Goal: Task Accomplishment & Management: Use online tool/utility

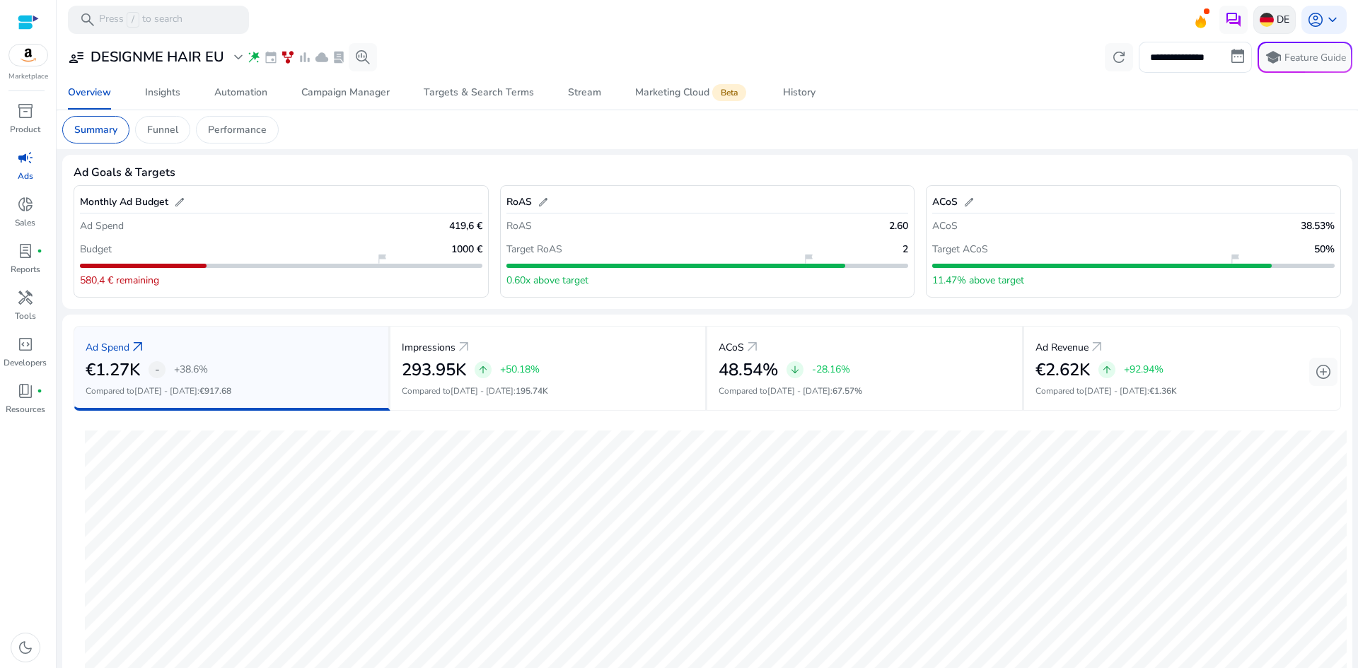
click at [1260, 25] on img at bounding box center [1267, 20] width 14 height 14
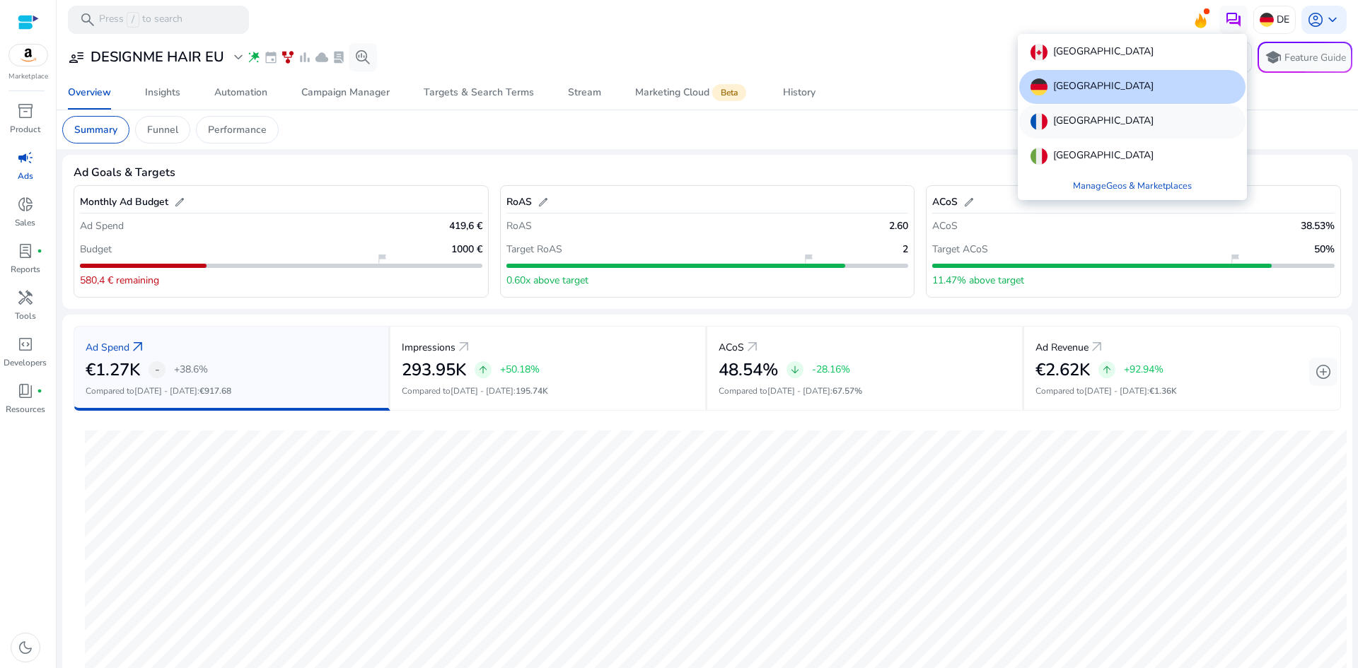
click at [1100, 127] on div "[GEOGRAPHIC_DATA]" at bounding box center [1132, 122] width 226 height 34
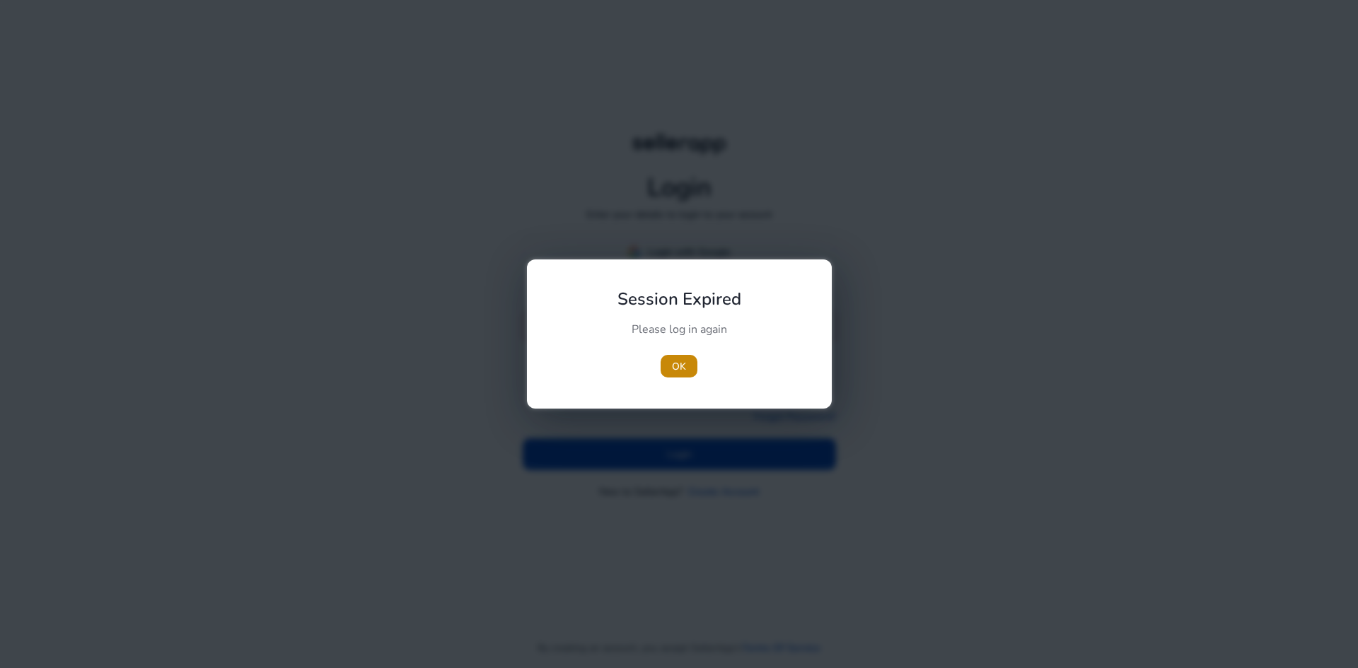
type input "**********"
click at [675, 368] on span "OK" at bounding box center [679, 366] width 14 height 15
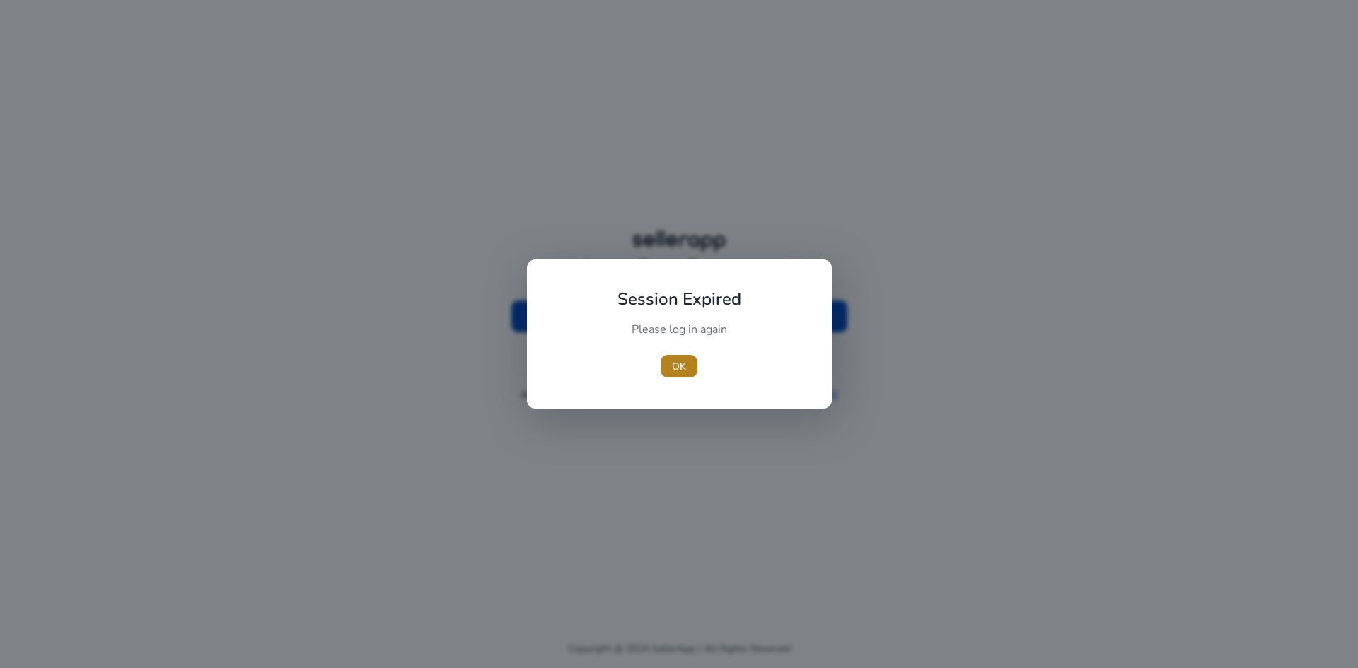
click at [682, 364] on span "OK" at bounding box center [679, 366] width 14 height 15
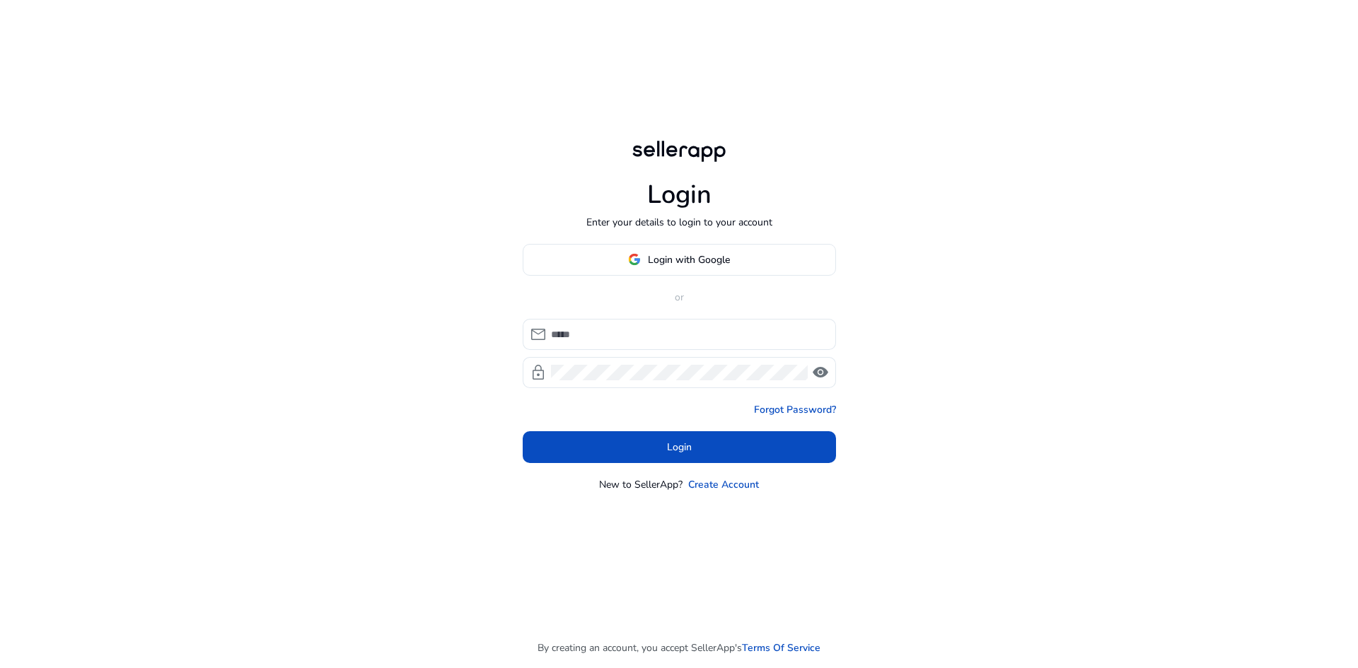
type input "**********"
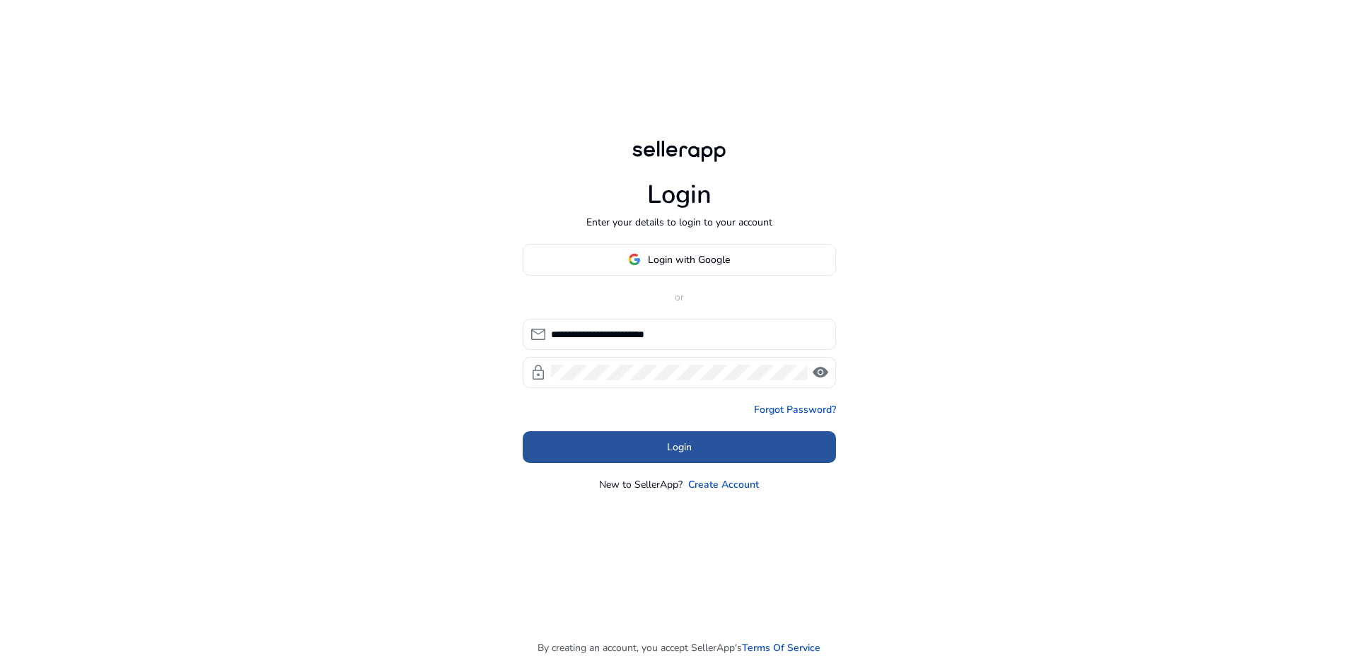
click at [619, 454] on span at bounding box center [679, 447] width 313 height 34
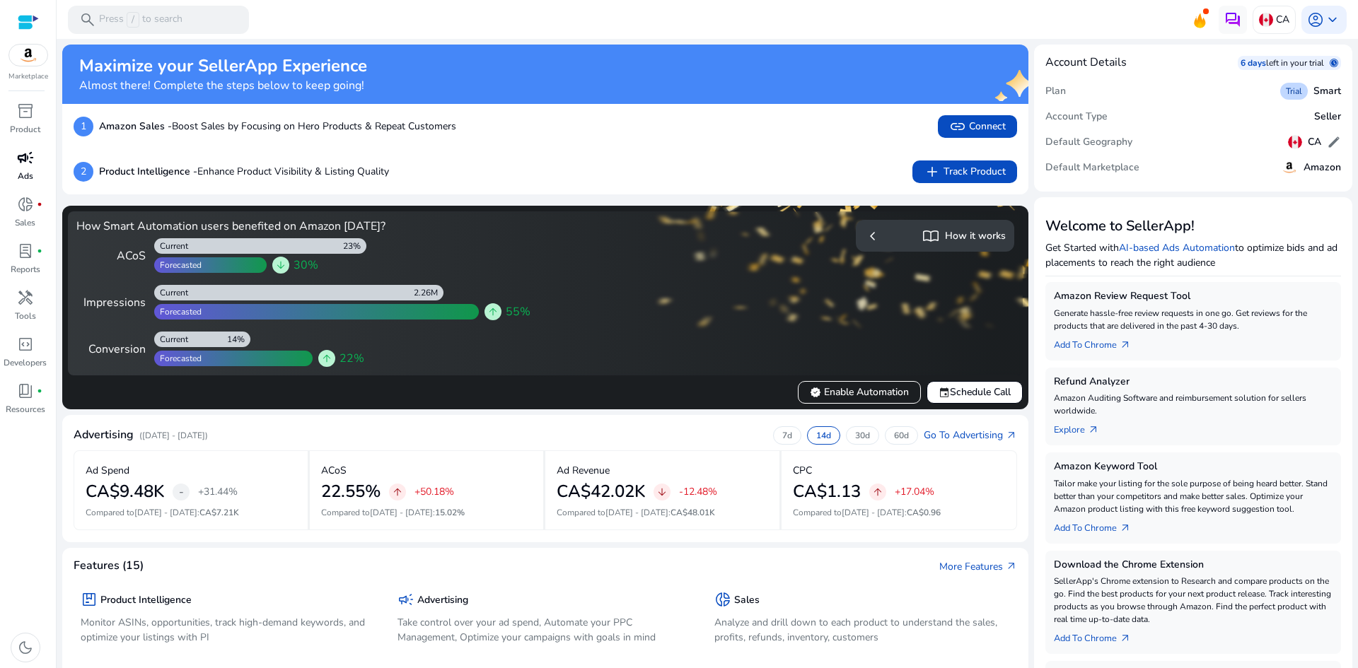
click at [22, 164] on span "campaign" at bounding box center [25, 157] width 17 height 17
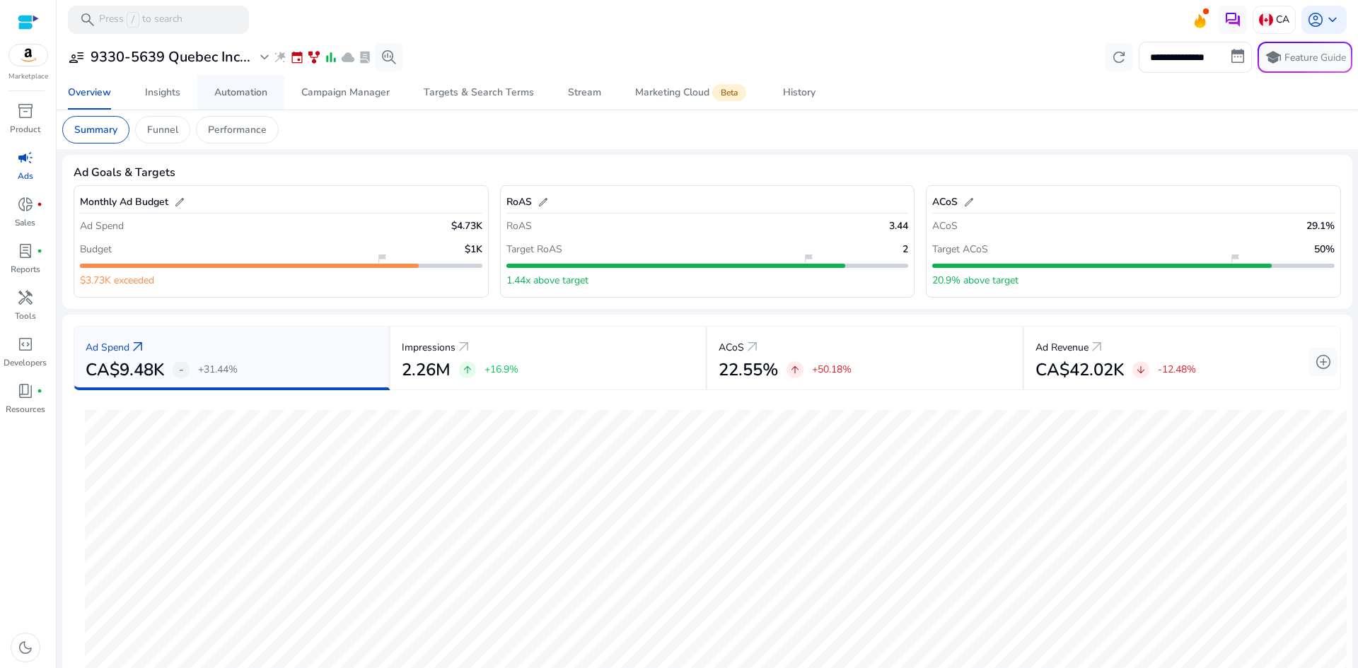
click at [238, 102] on span "Automation" at bounding box center [240, 93] width 53 height 34
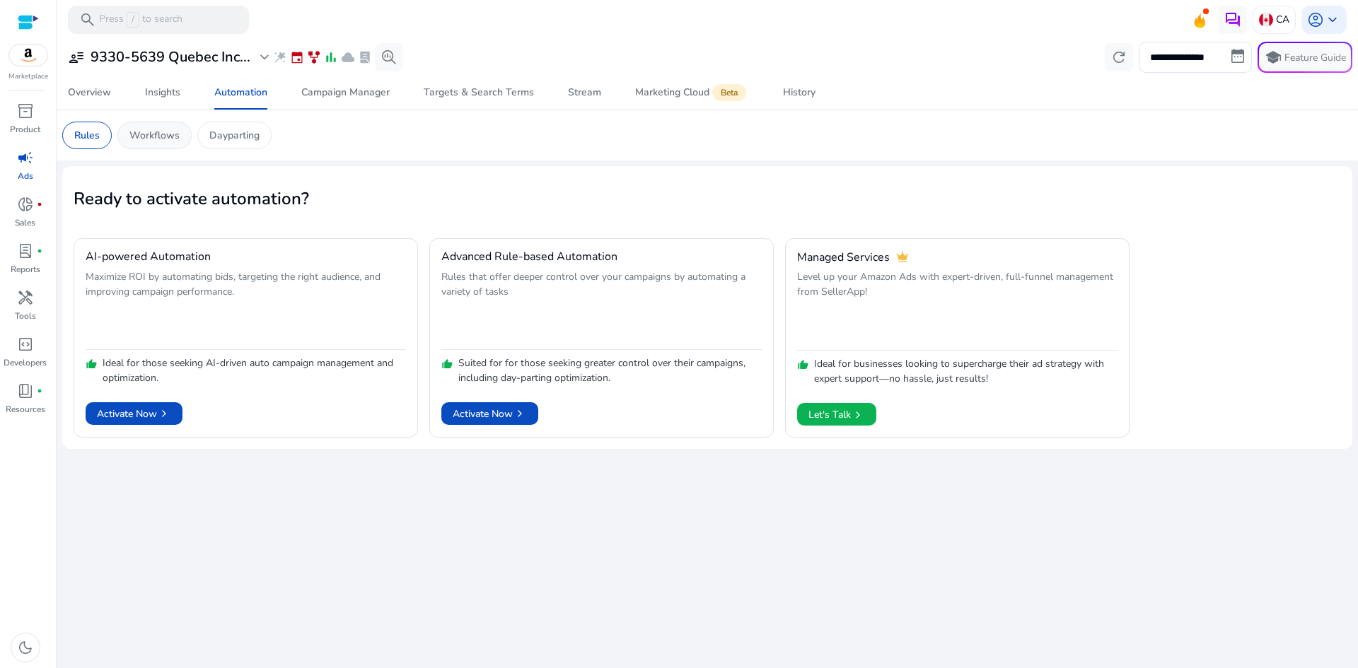
click at [148, 134] on p "Workflows" at bounding box center [154, 135] width 50 height 15
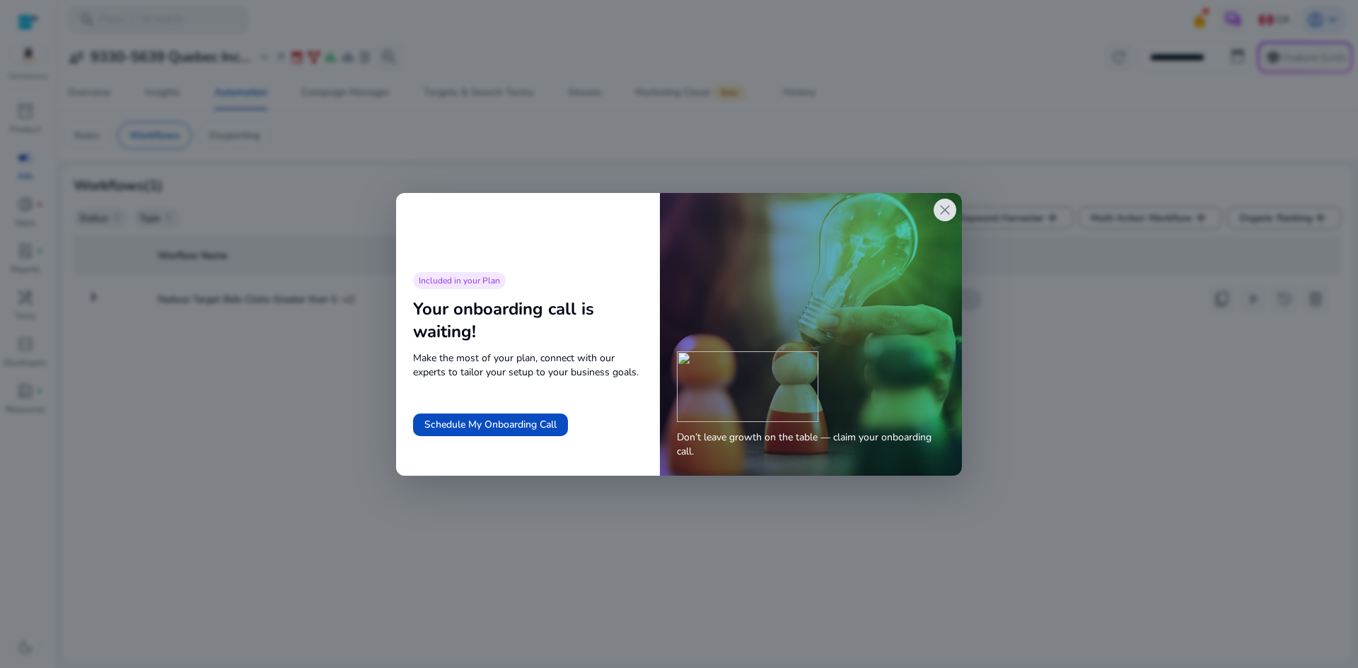
click at [945, 211] on span "close" at bounding box center [944, 210] width 17 height 17
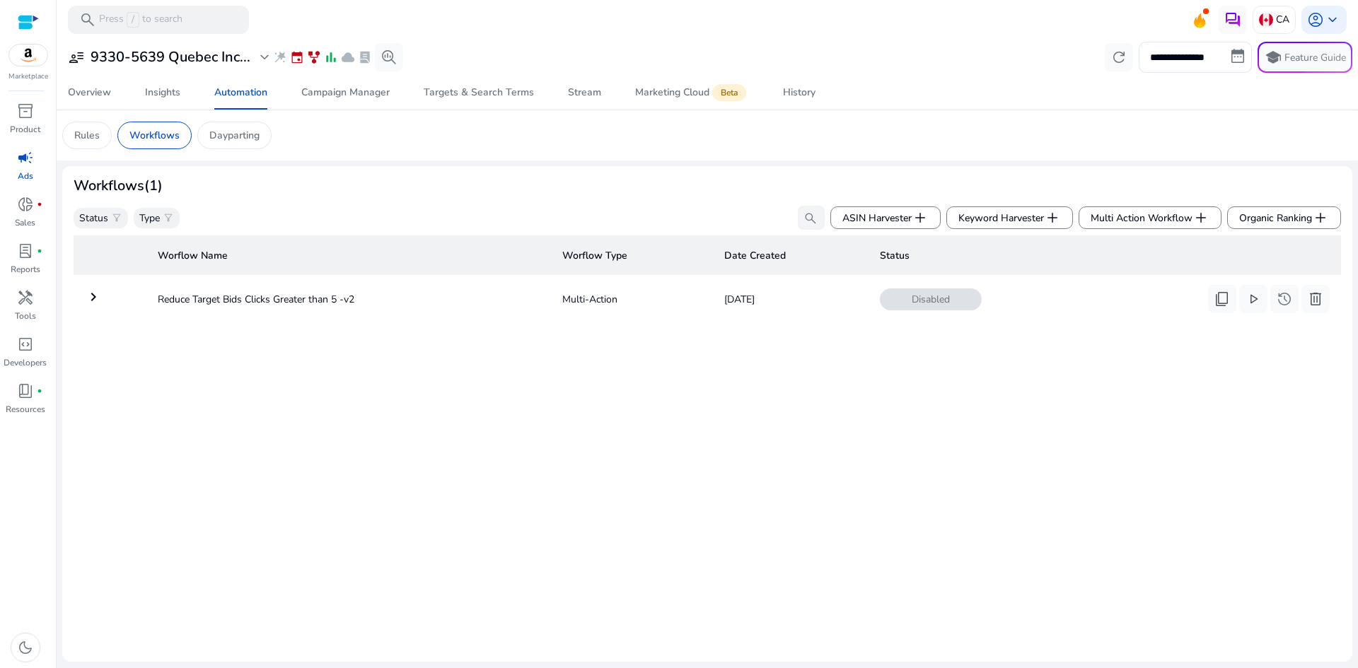
click at [26, 173] on p "Ads" at bounding box center [26, 176] width 16 height 13
